Goal: Information Seeking & Learning: Learn about a topic

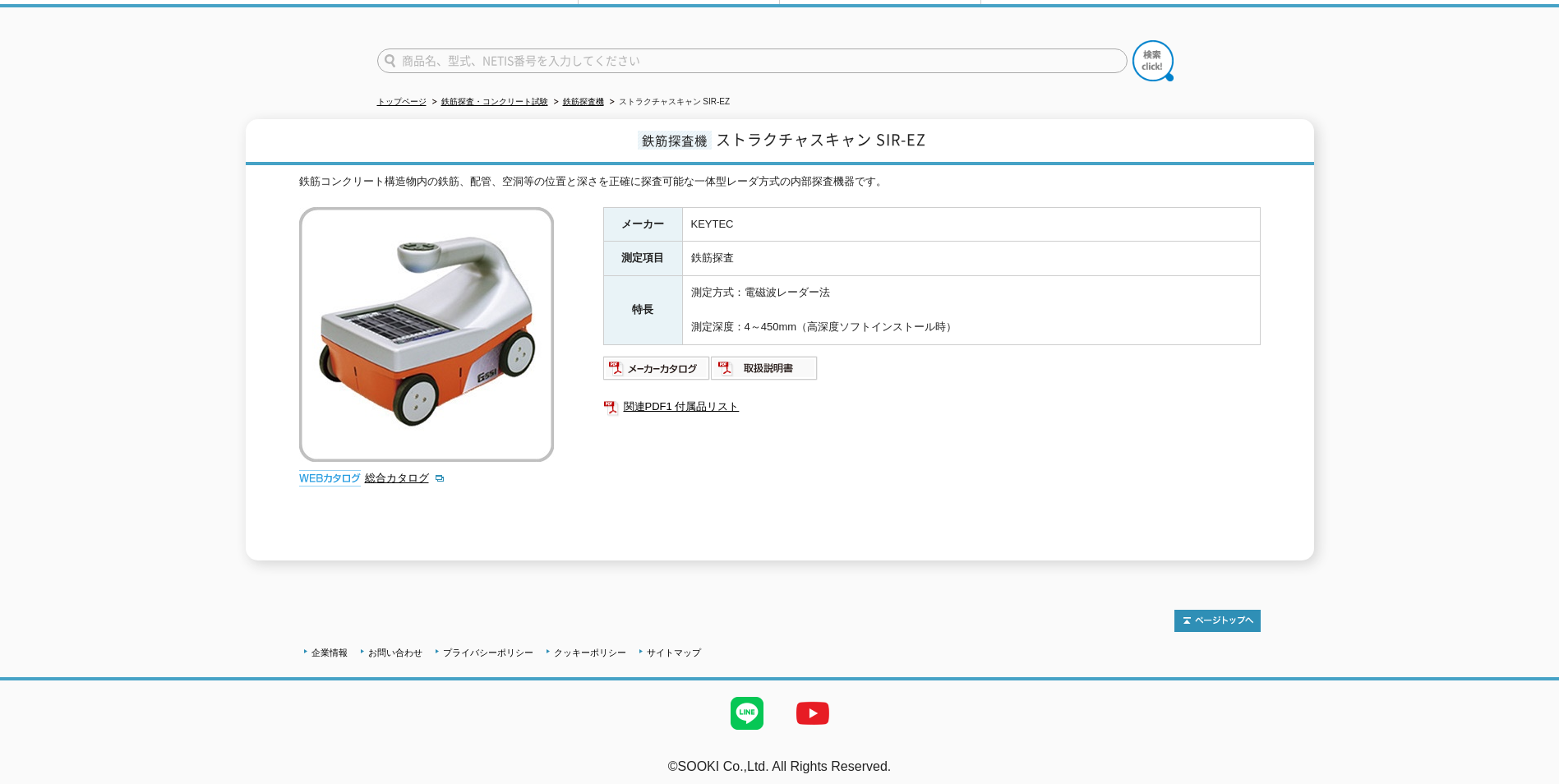
scroll to position [17, 0]
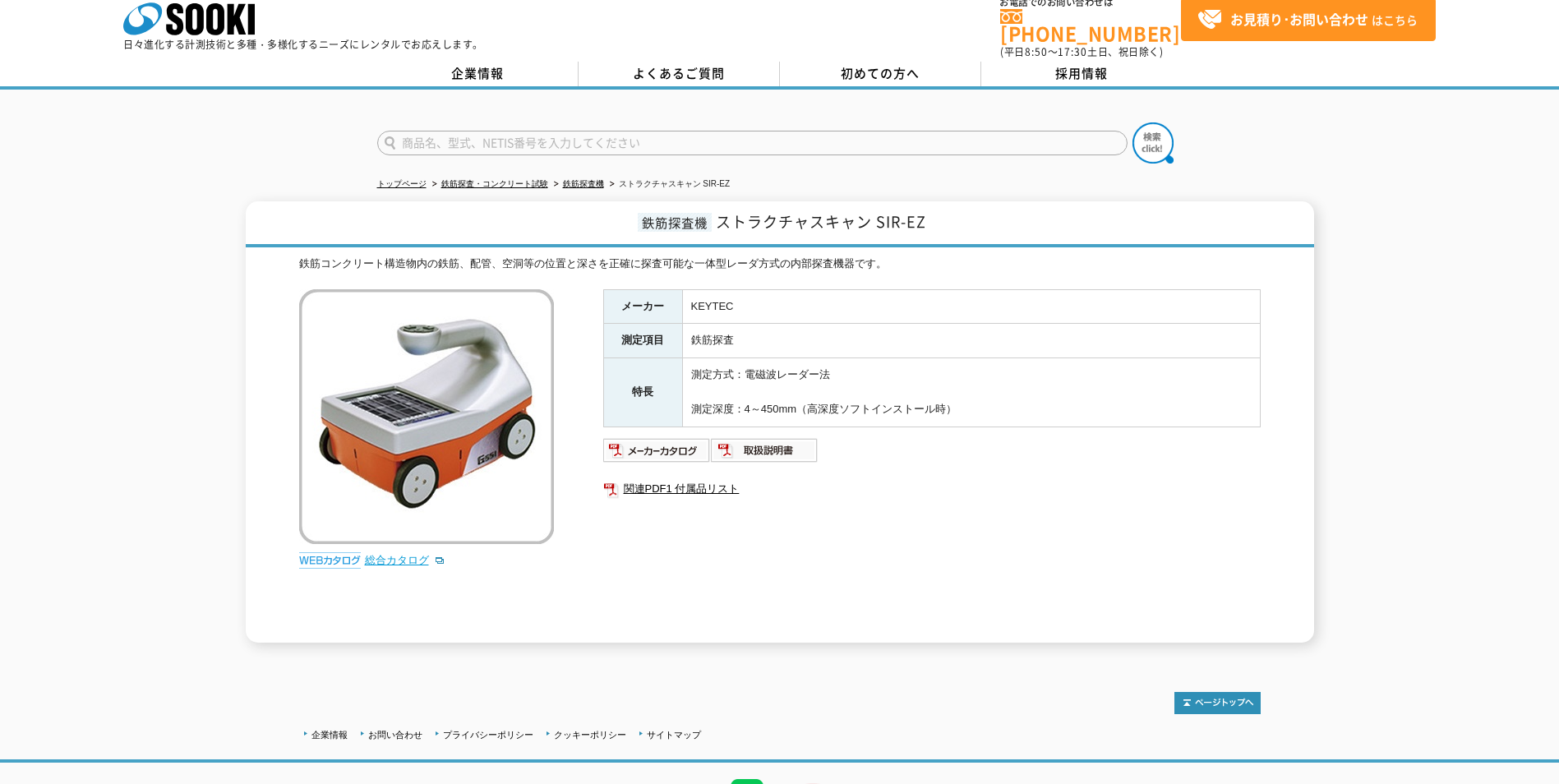
click at [394, 555] on link "総合カタログ" at bounding box center [405, 560] width 81 height 13
